Goal: Task Accomplishment & Management: Use online tool/utility

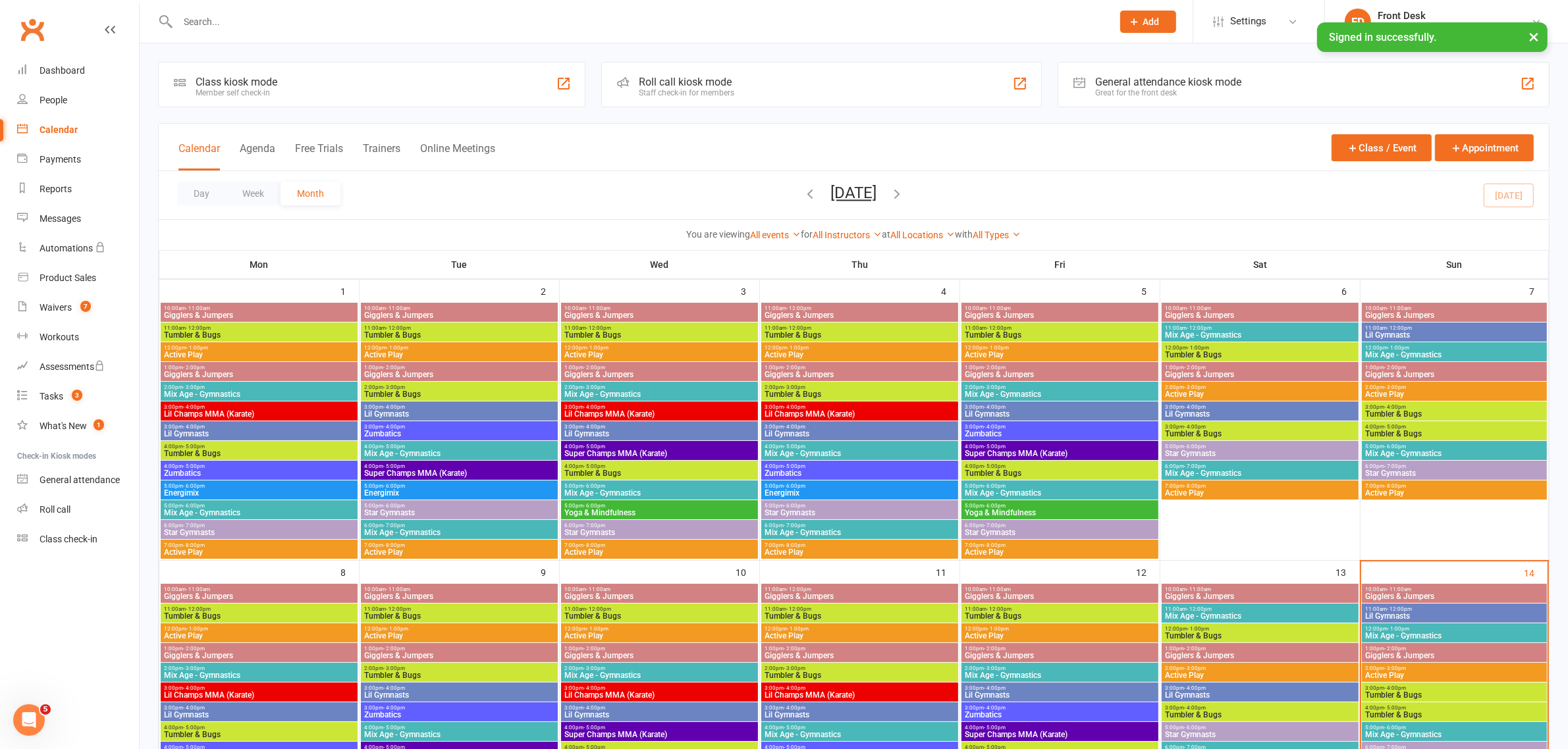
click at [1256, 633] on span "Tumbler & Bugs" at bounding box center [1259, 636] width 191 height 8
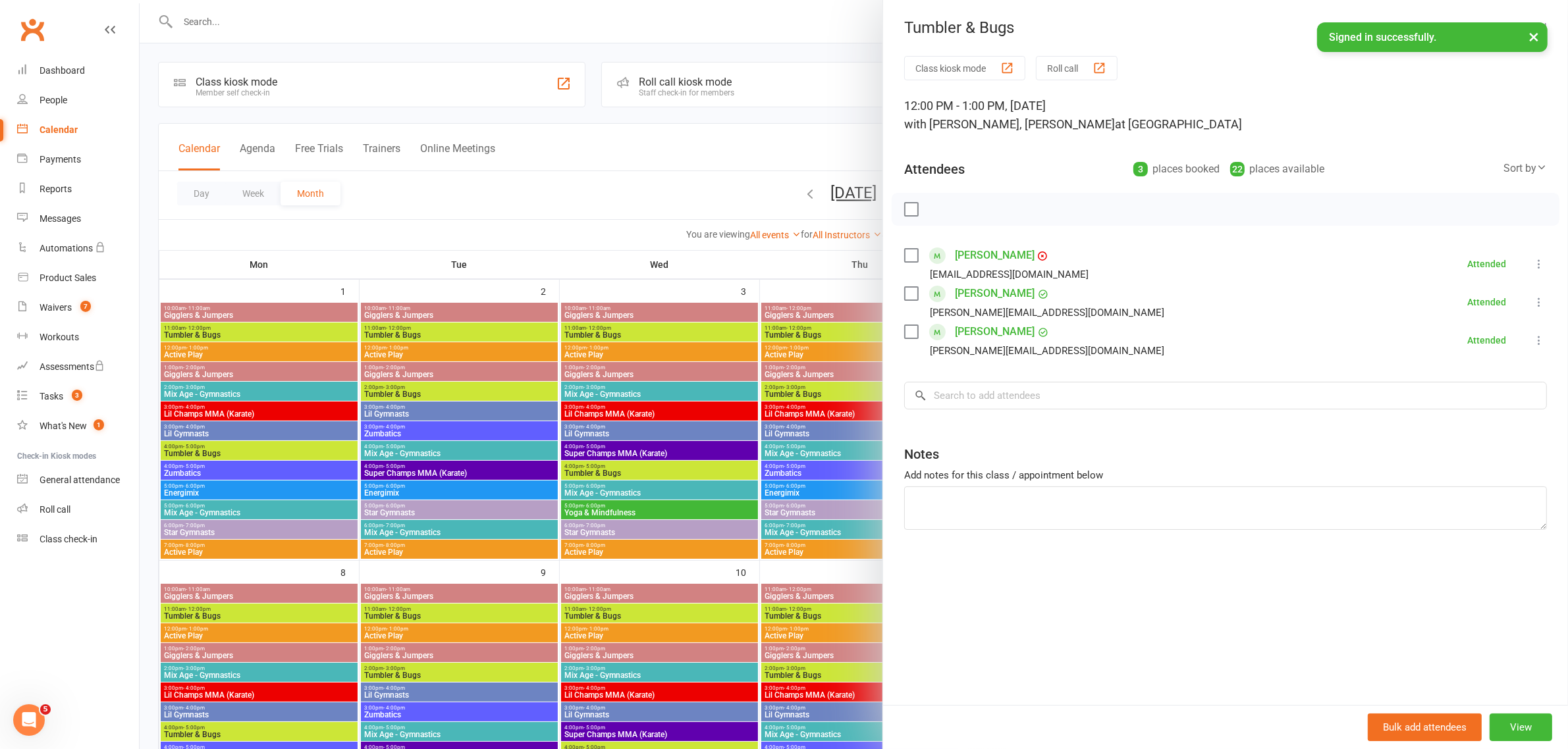
click at [725, 43] on div at bounding box center [853, 374] width 1428 height 749
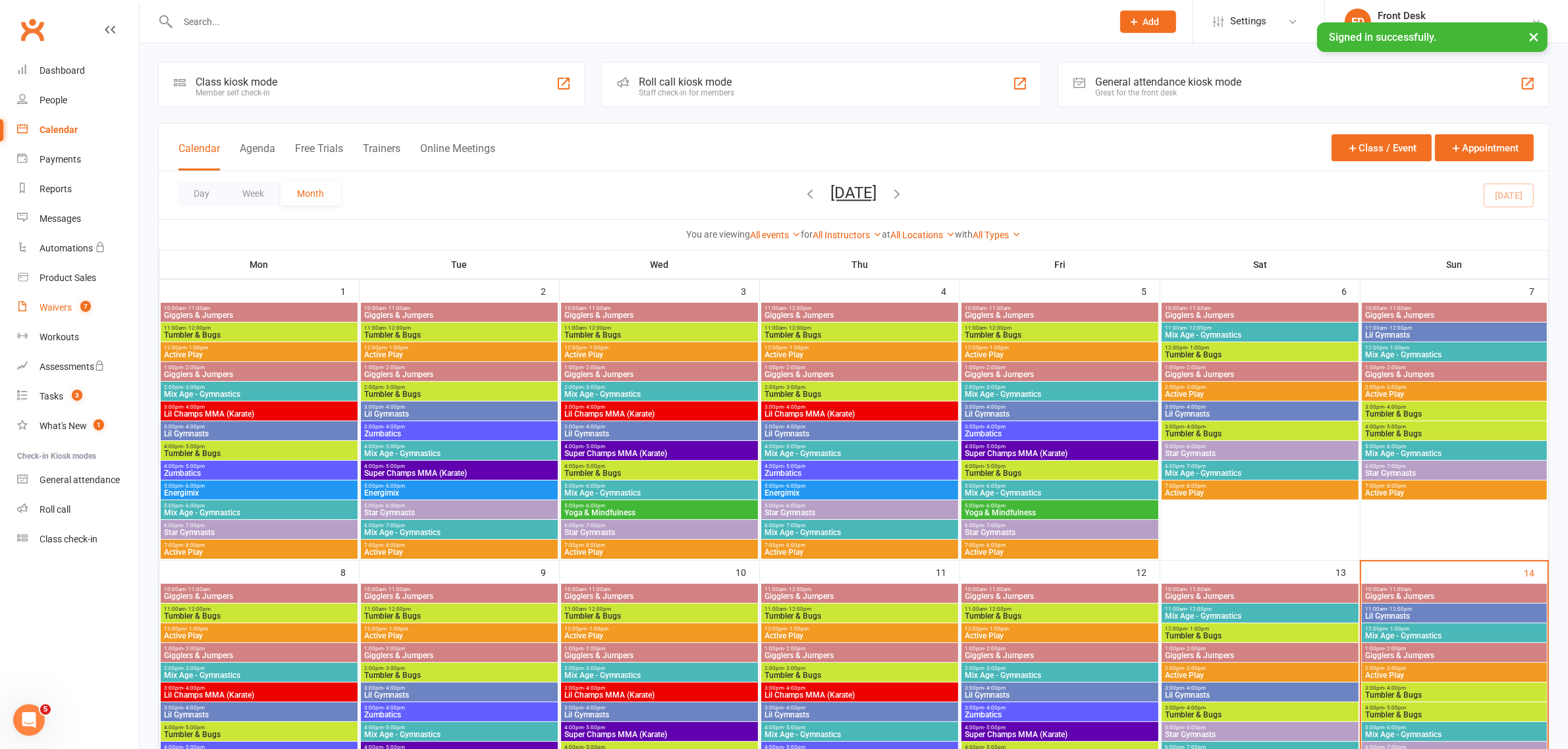
click at [57, 306] on div "Waivers" at bounding box center [56, 307] width 33 height 11
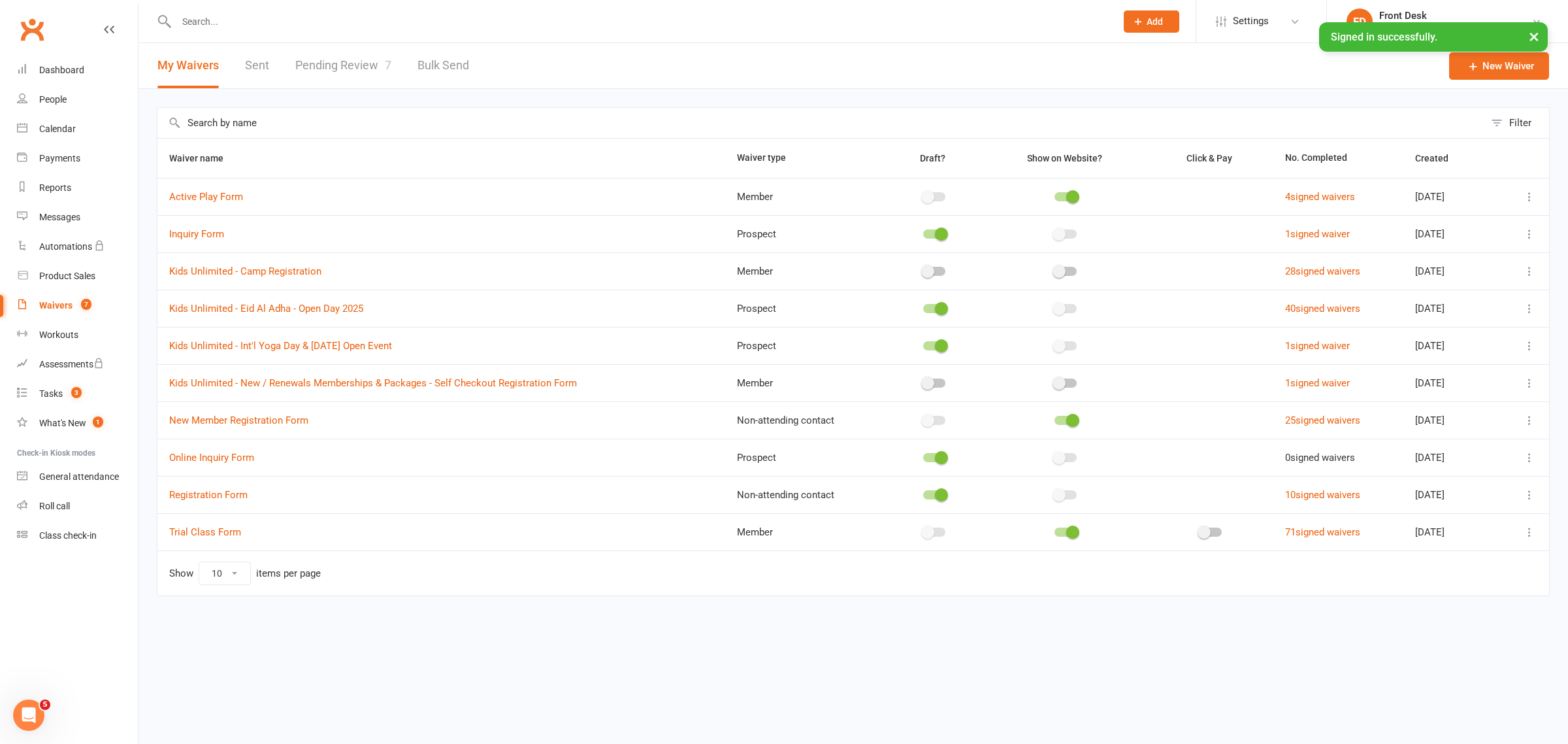
click at [355, 64] on link "Pending Review 7" at bounding box center [343, 66] width 96 height 45
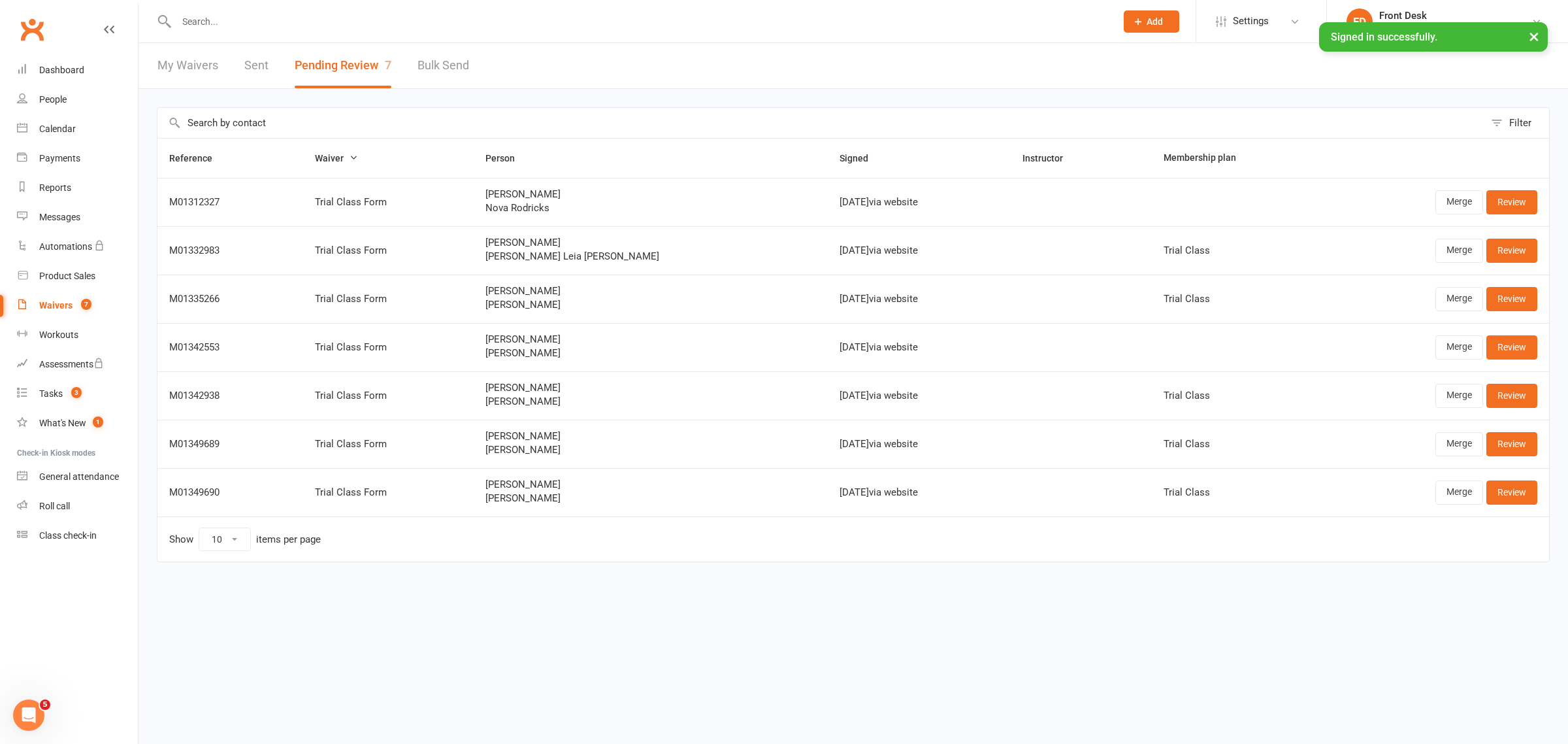
click at [863, 617] on html "Prospect Member Non-attending contact Class / event Appointment Task Membership…" at bounding box center [784, 308] width 1568 height 617
click at [62, 534] on div "Class check-in" at bounding box center [68, 535] width 57 height 11
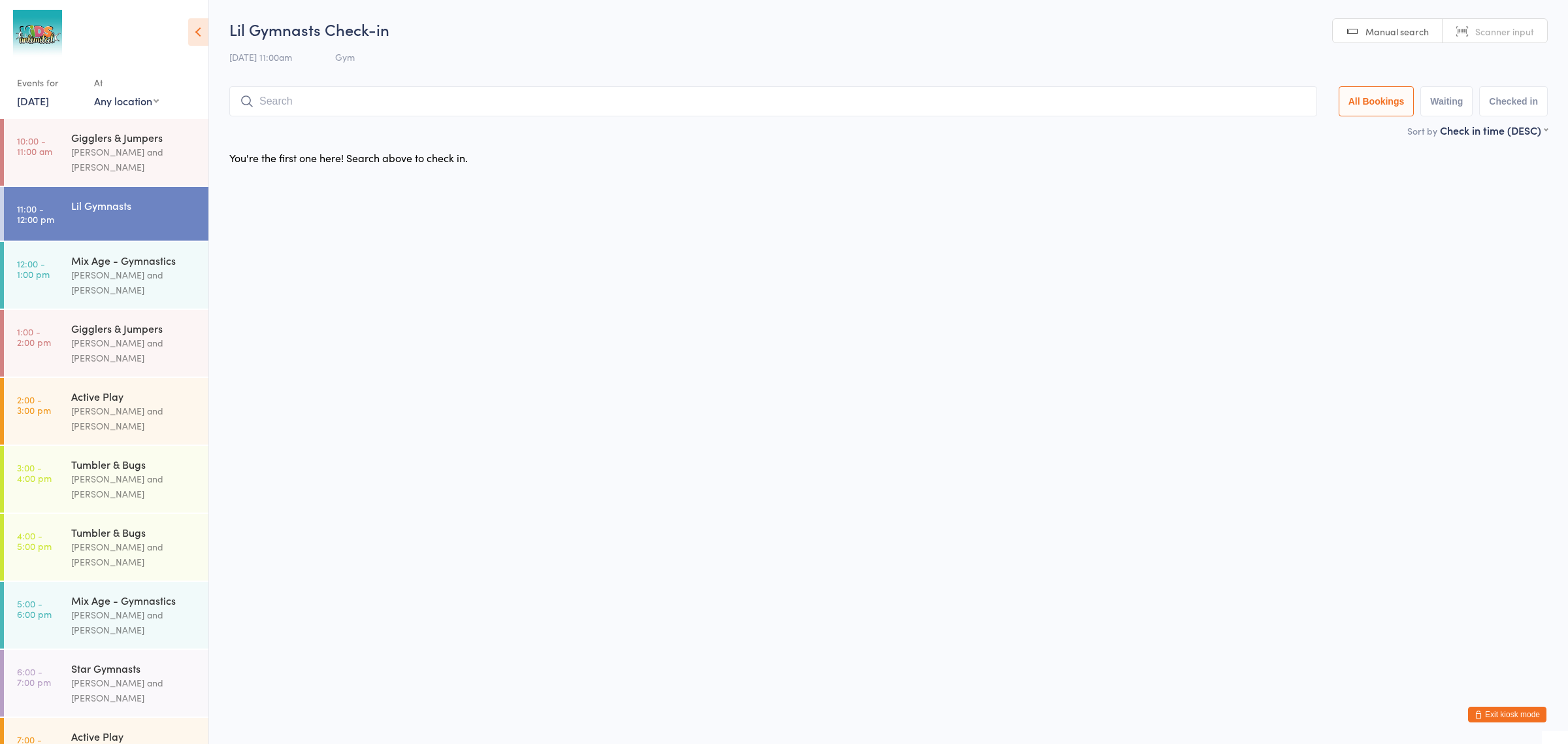
click at [1515, 717] on button "Exit kiosk mode" at bounding box center [1507, 714] width 78 height 15
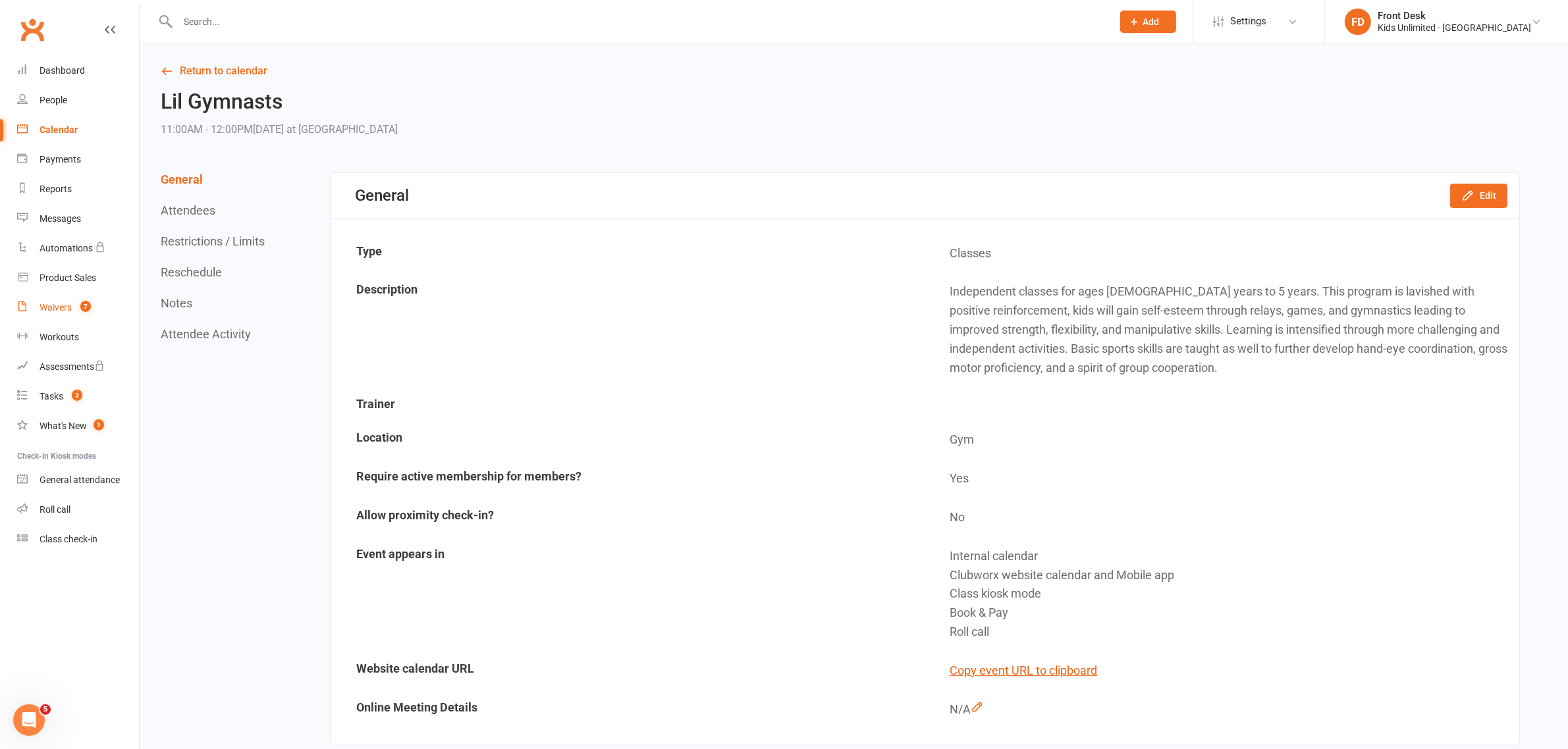
click at [57, 302] on div "Waivers" at bounding box center [56, 307] width 33 height 11
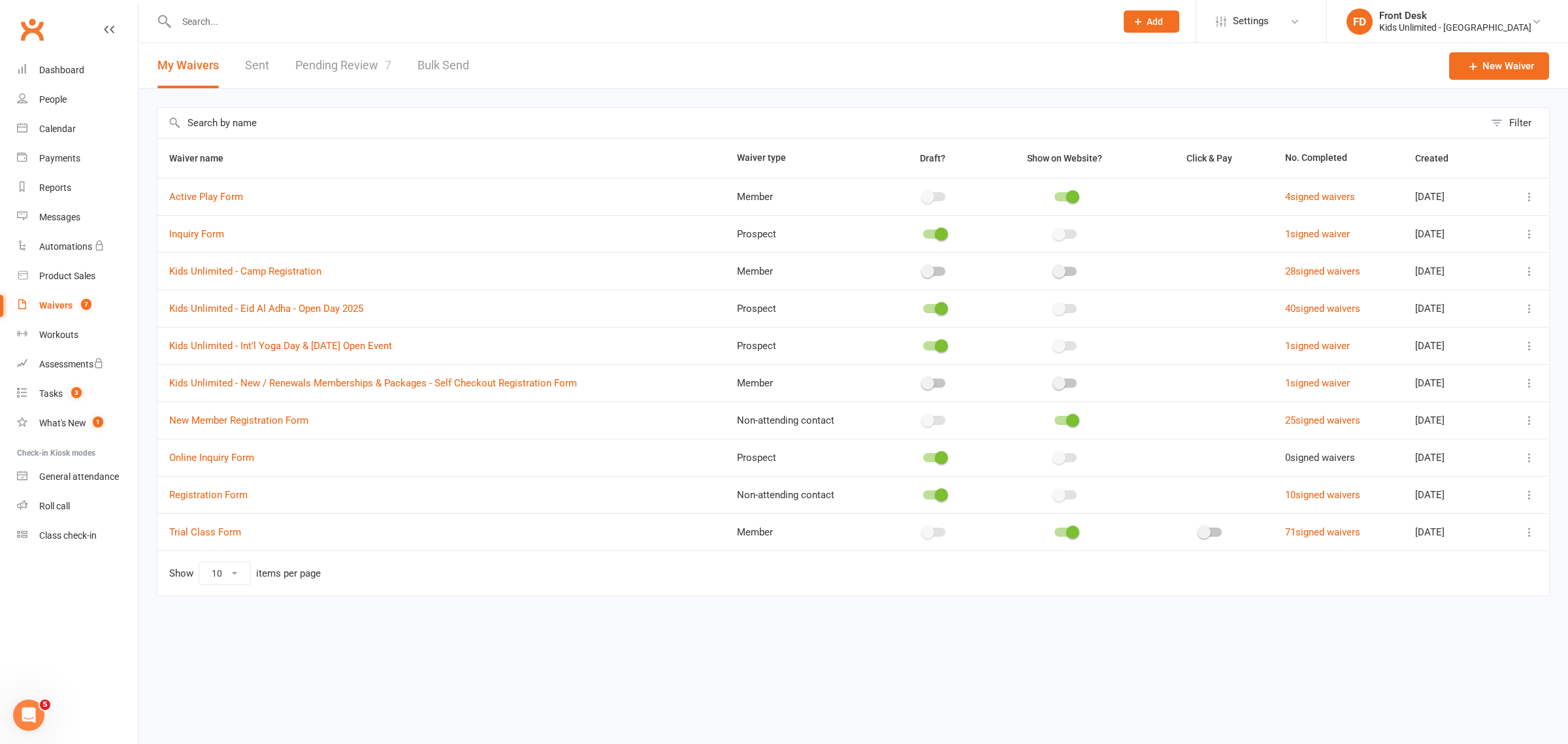
click at [325, 66] on link "Pending Review 7" at bounding box center [343, 66] width 96 height 45
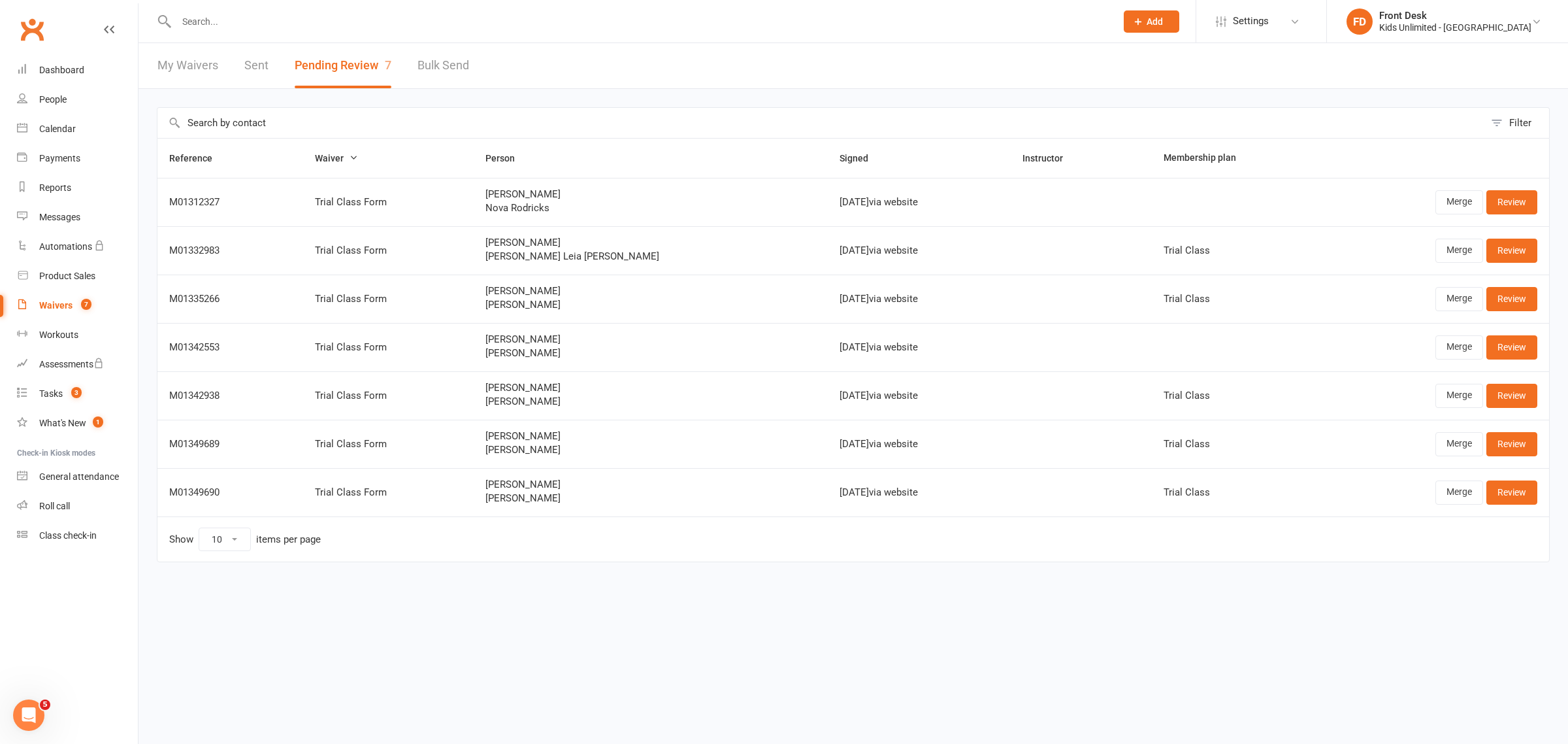
click at [198, 67] on link "My Waivers" at bounding box center [188, 66] width 61 height 45
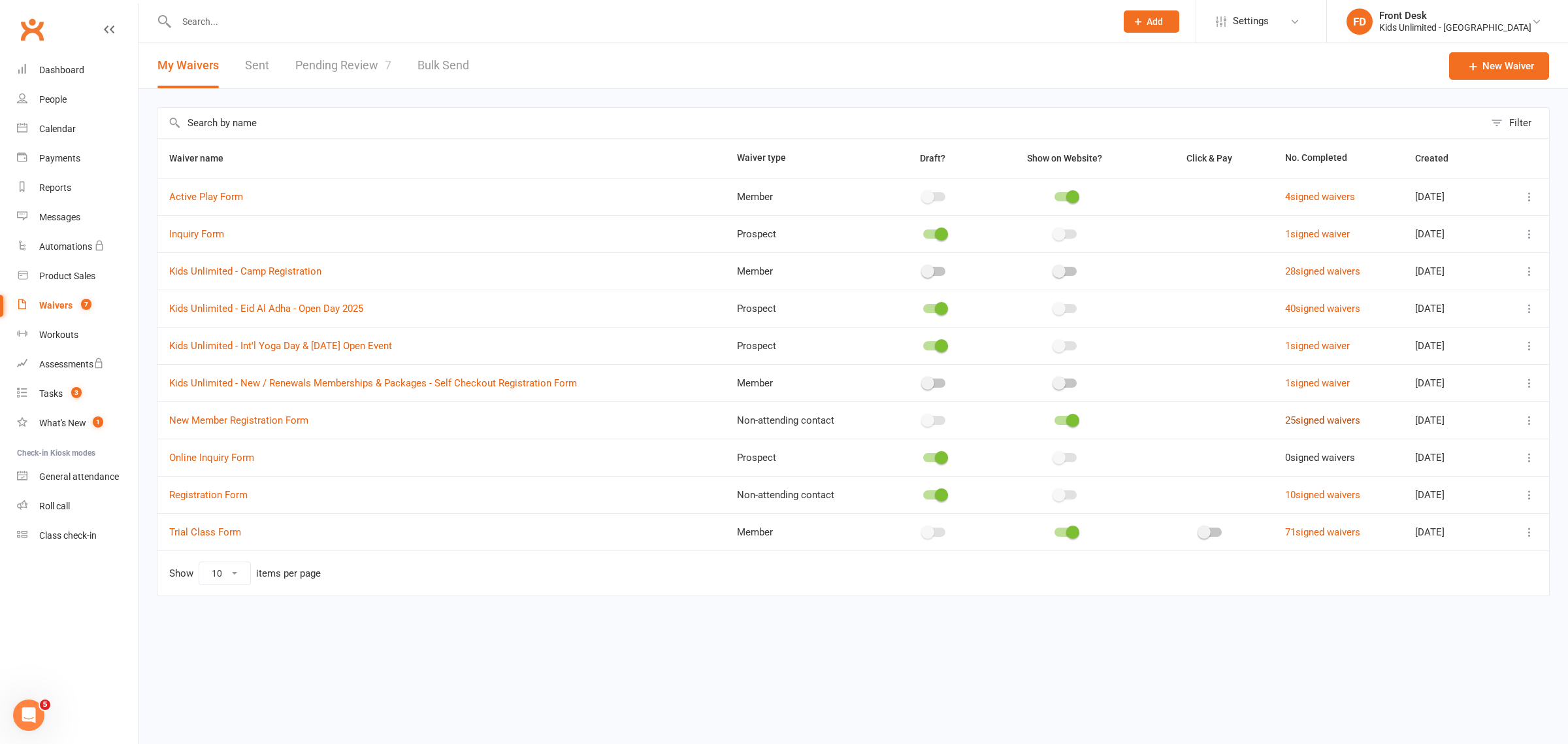
click at [1325, 425] on link "25 signed waivers" at bounding box center [1322, 421] width 75 height 12
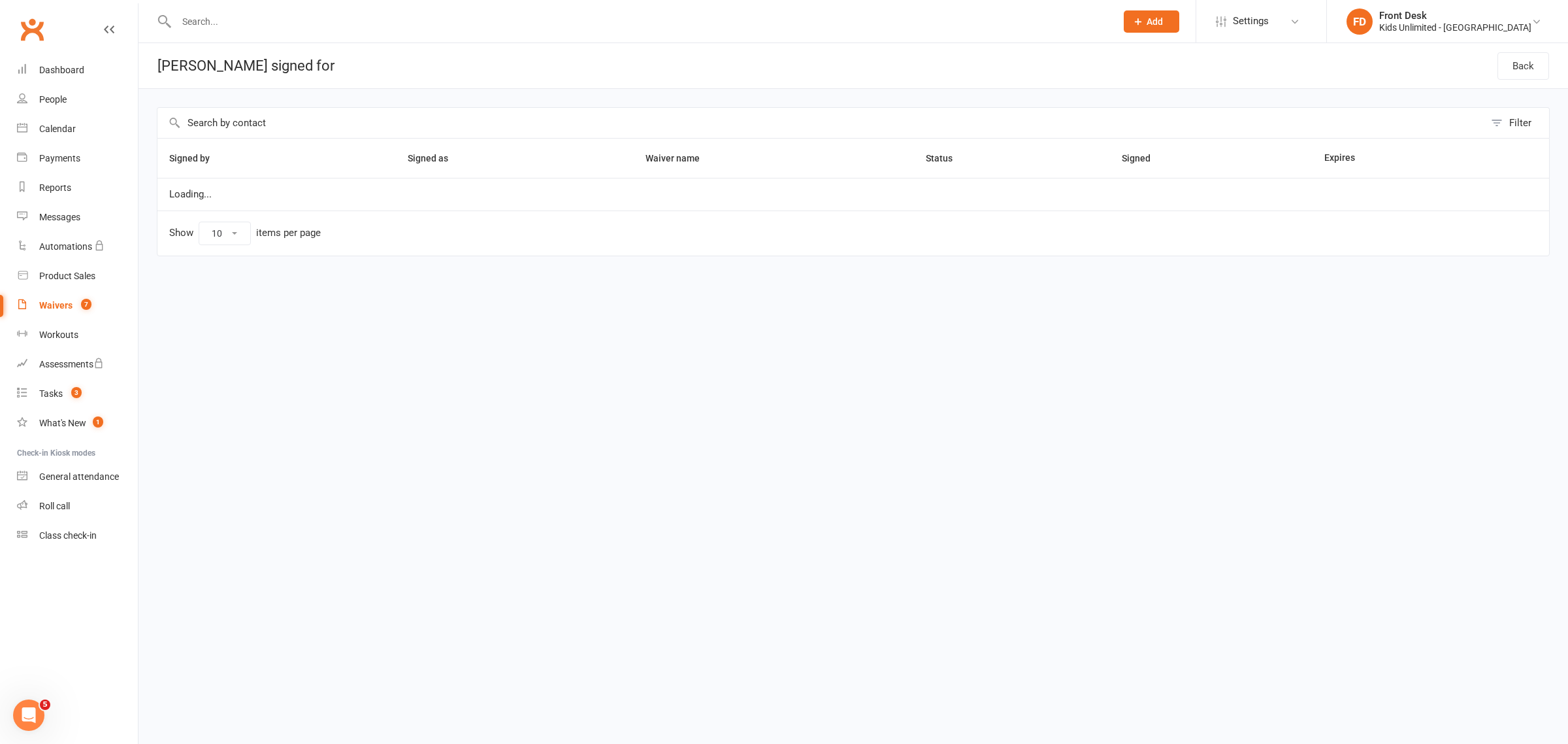
select select "50"
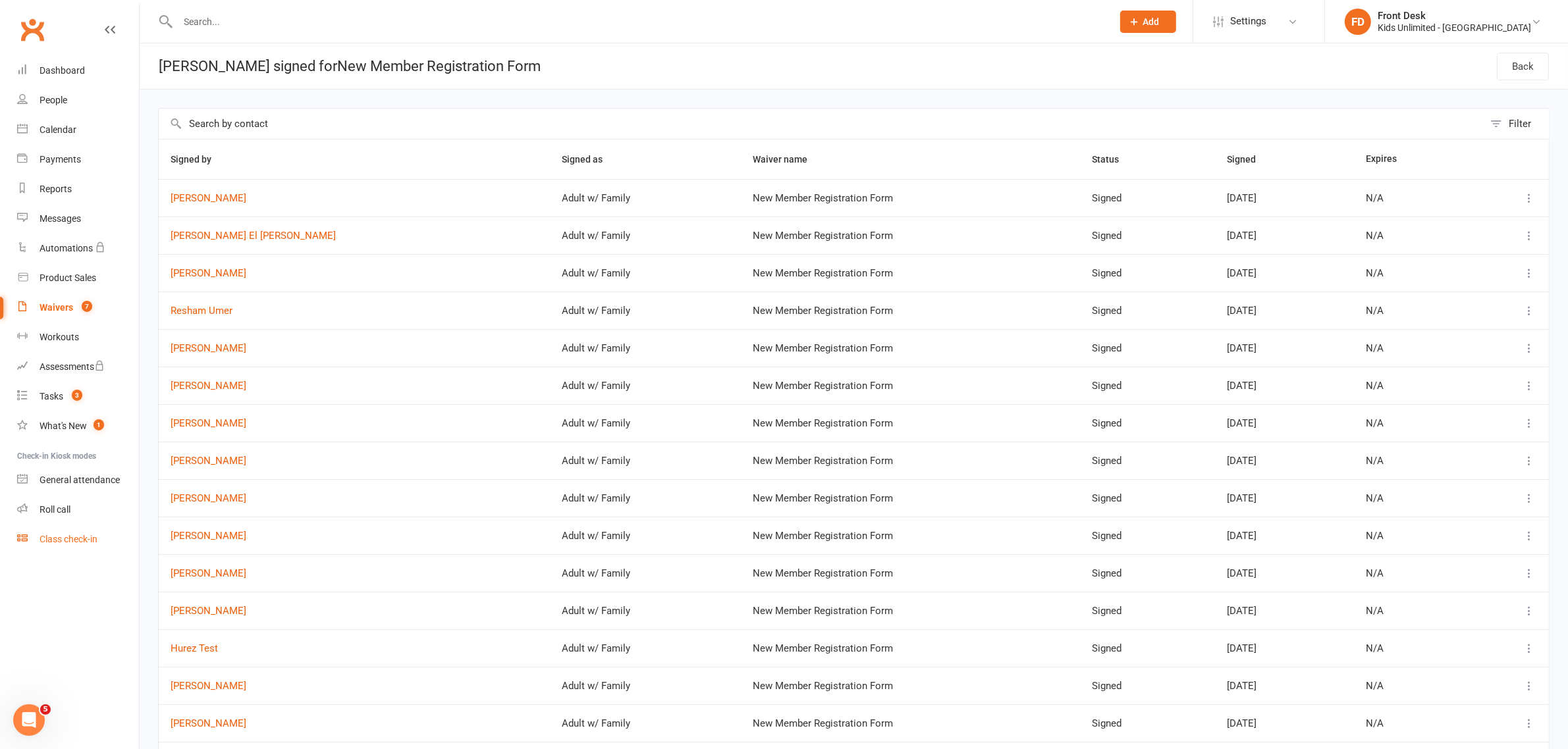
click at [68, 541] on div "Class check-in" at bounding box center [68, 539] width 58 height 11
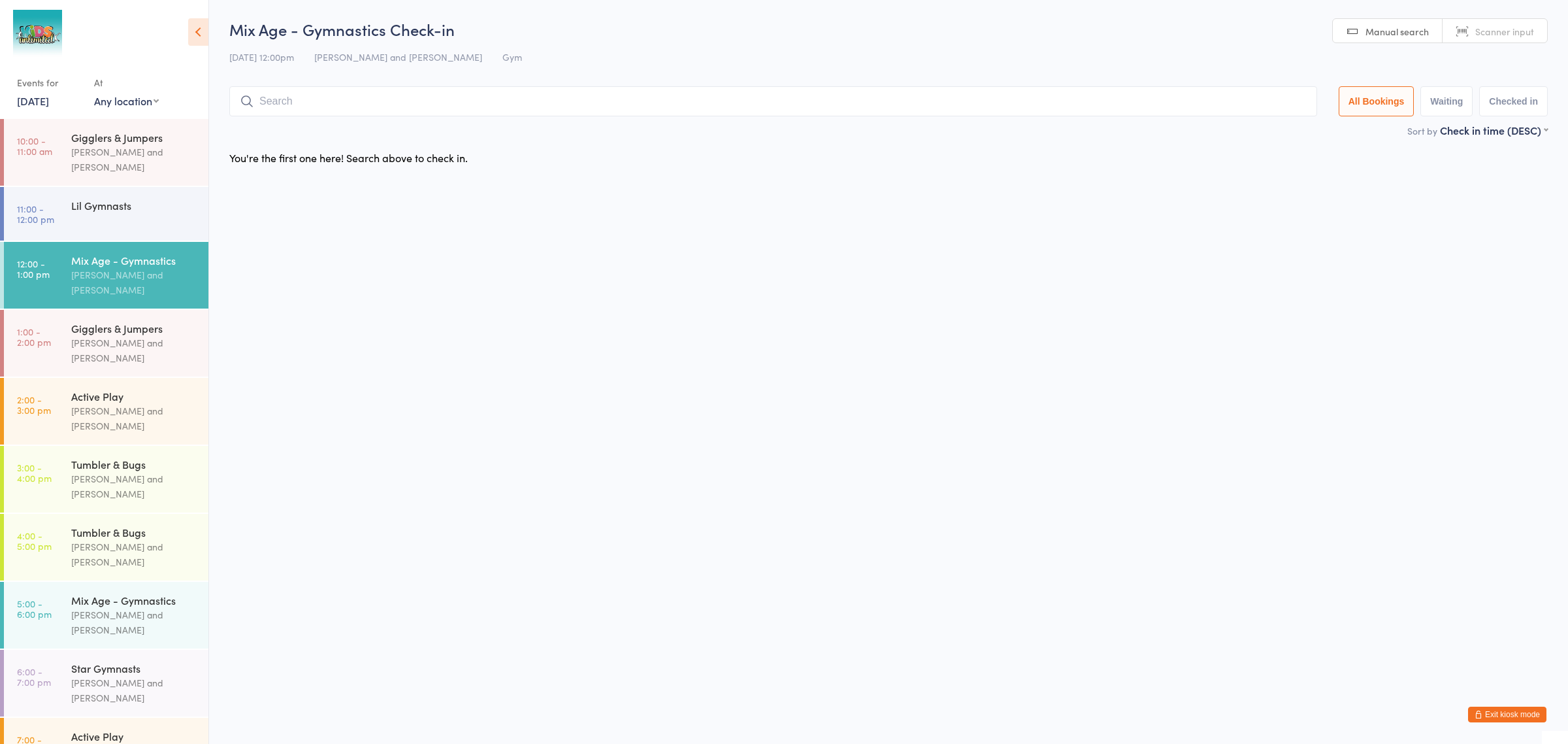
click at [285, 98] on input "search" at bounding box center [773, 101] width 1088 height 30
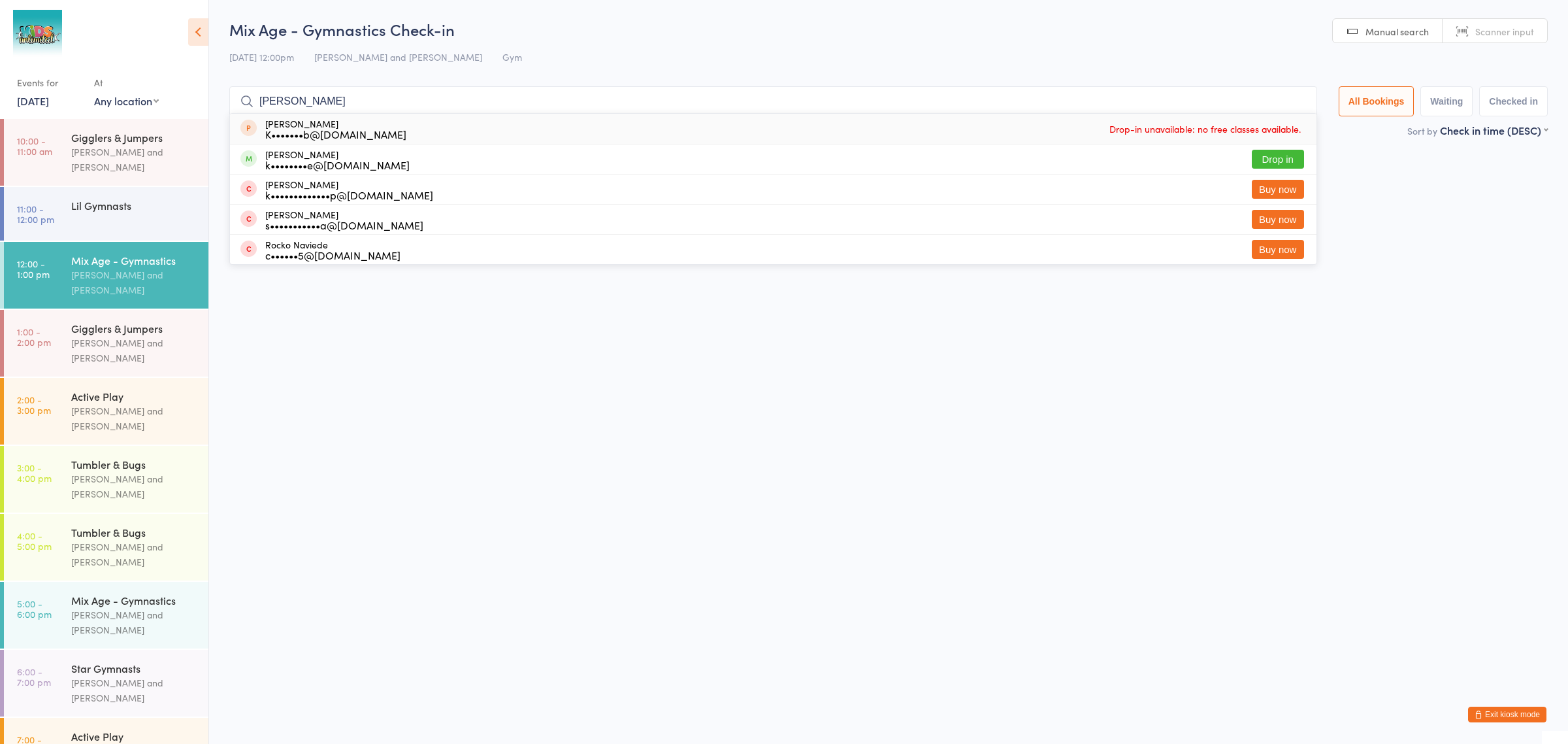
type input "[PERSON_NAME]"
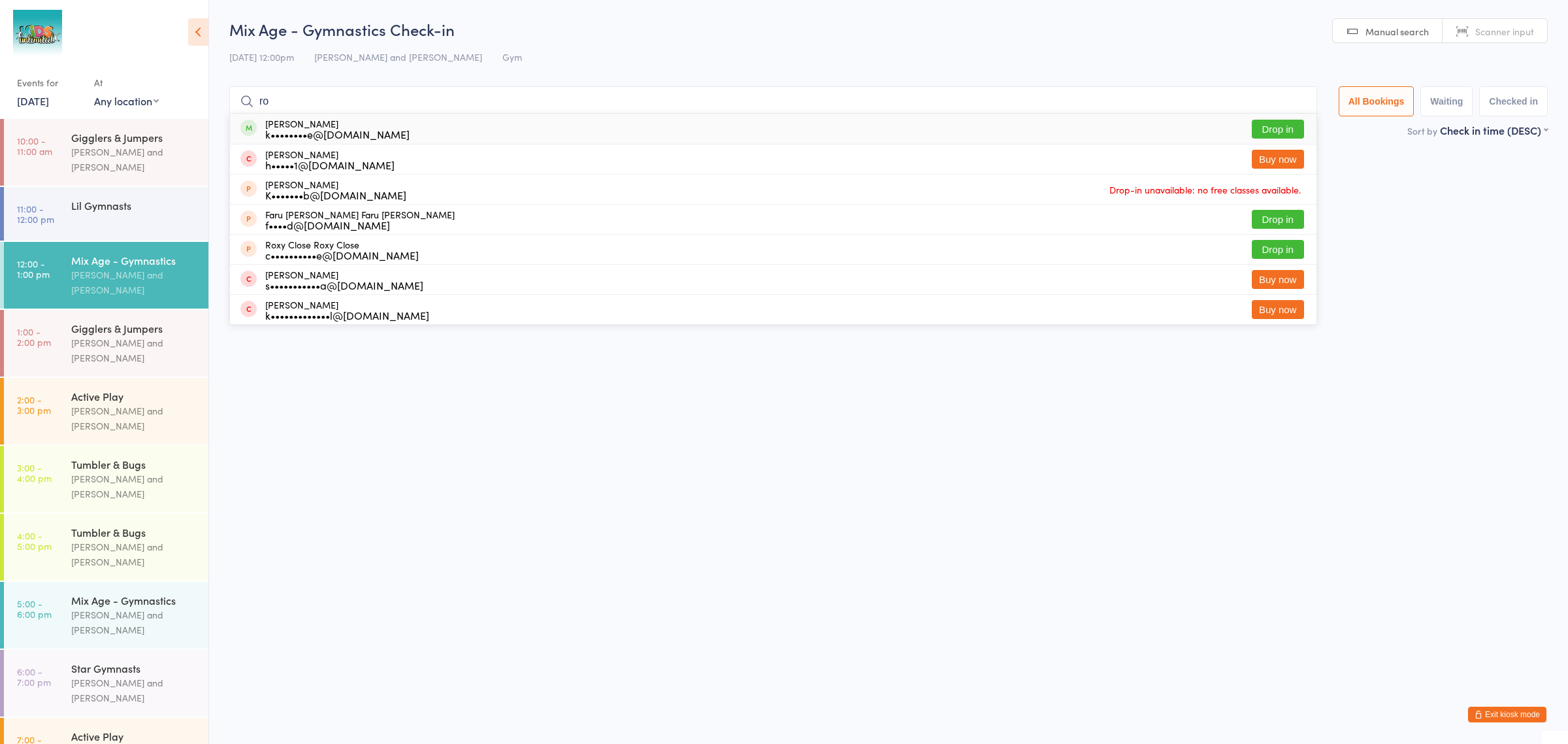
type input "[PERSON_NAME]"
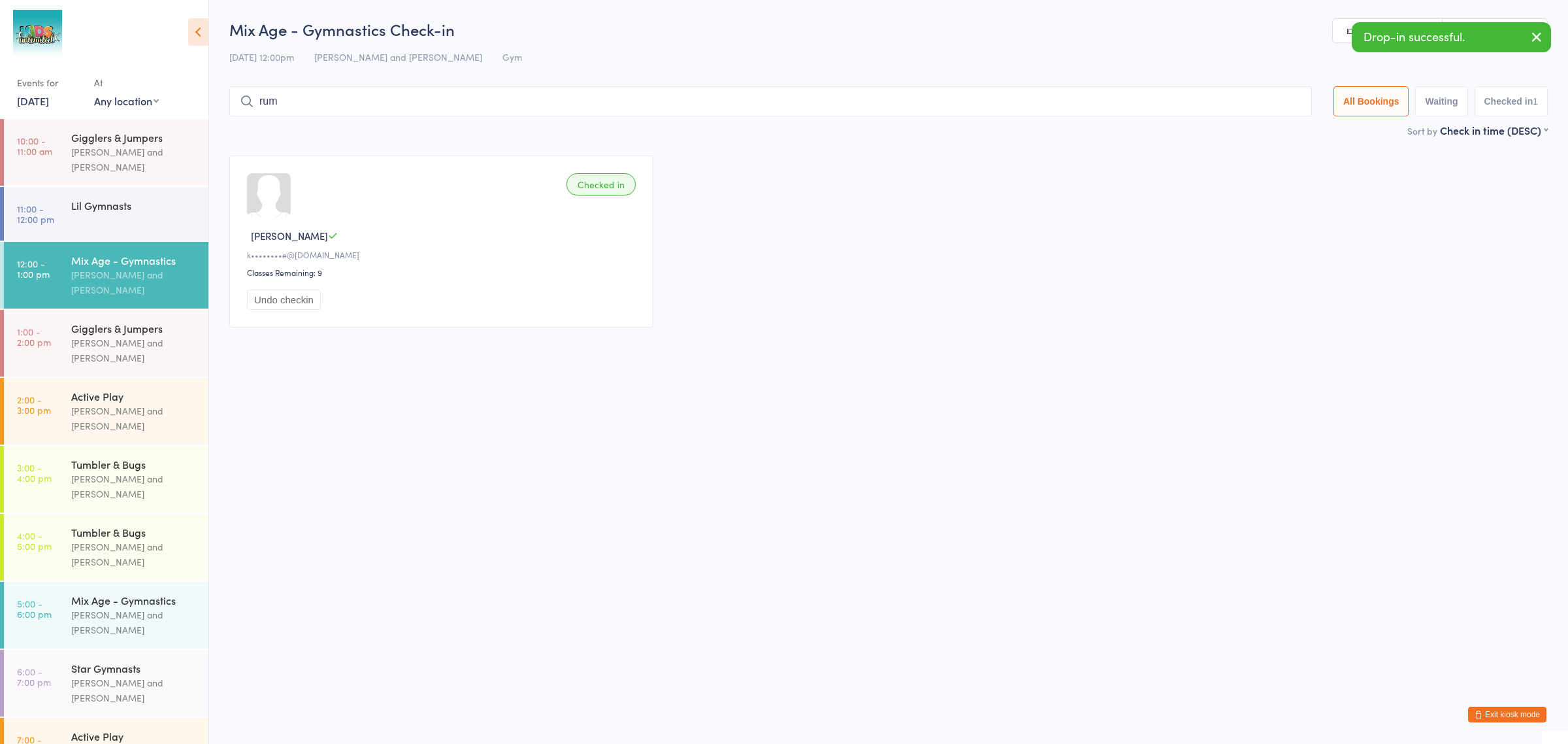
type input "[PERSON_NAME]"
